Goal: Task Accomplishment & Management: Use online tool/utility

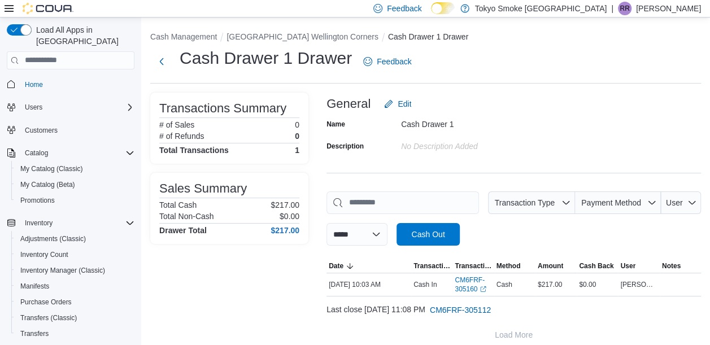
scroll to position [140, 0]
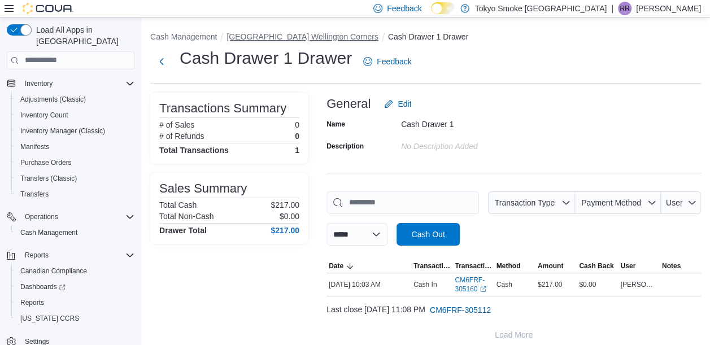
click at [292, 36] on button "[GEOGRAPHIC_DATA] Wellington Corners" at bounding box center [302, 36] width 151 height 9
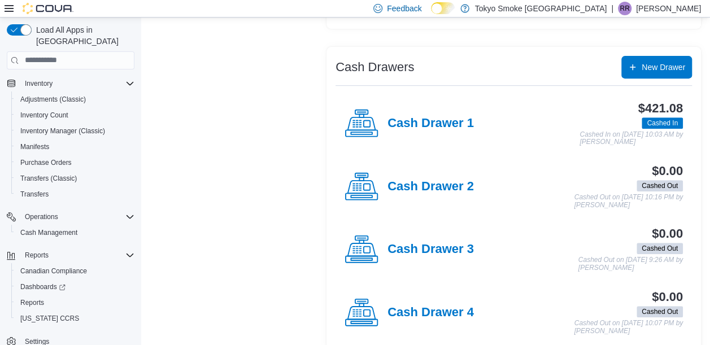
scroll to position [206, 0]
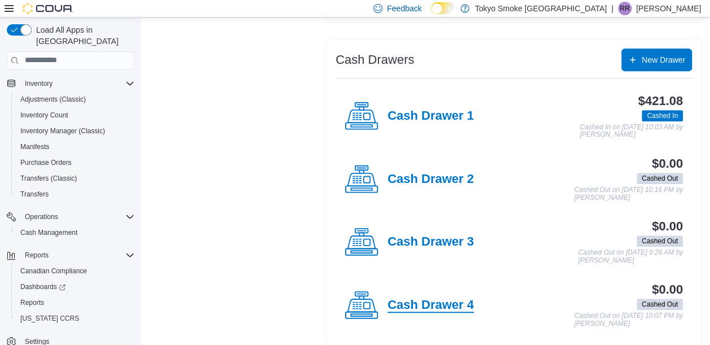
click at [427, 302] on h4 "Cash Drawer 4" at bounding box center [431, 305] width 86 height 15
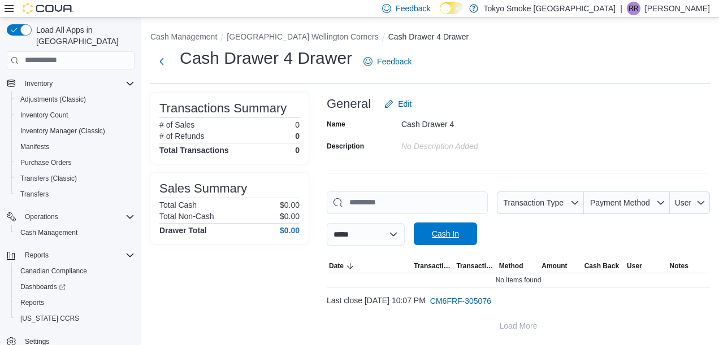
click at [459, 229] on span "Cash In" at bounding box center [445, 233] width 27 height 11
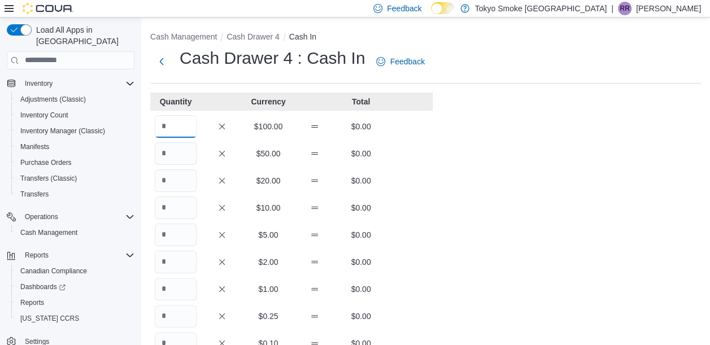
click at [171, 115] on input "Quantity" at bounding box center [176, 126] width 42 height 23
type input "*"
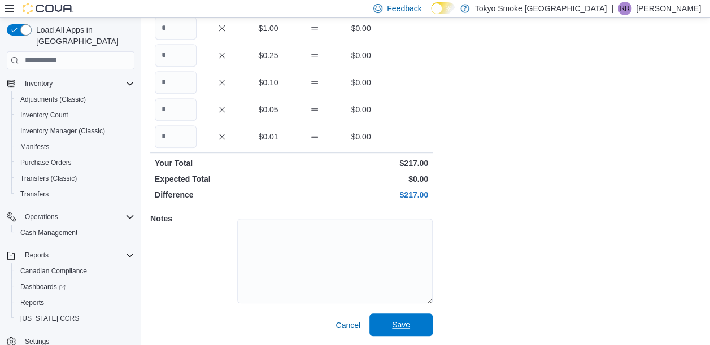
type input "*"
click at [405, 319] on span "Save" at bounding box center [401, 325] width 50 height 23
